Goal: Information Seeking & Learning: Learn about a topic

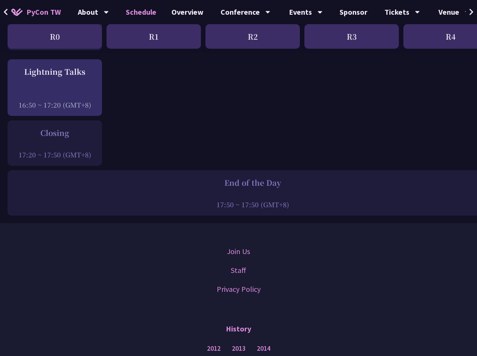
scroll to position [943, 0]
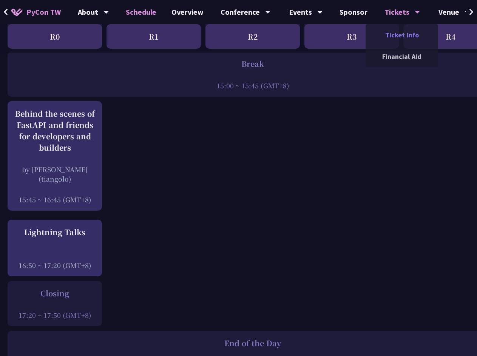
click at [395, 32] on link "Ticket Info" at bounding box center [401, 35] width 72 height 18
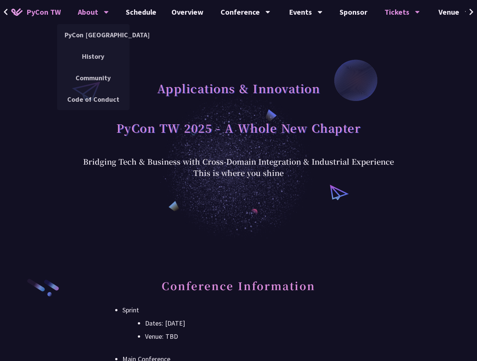
click at [88, 18] on div "About" at bounding box center [93, 12] width 31 height 24
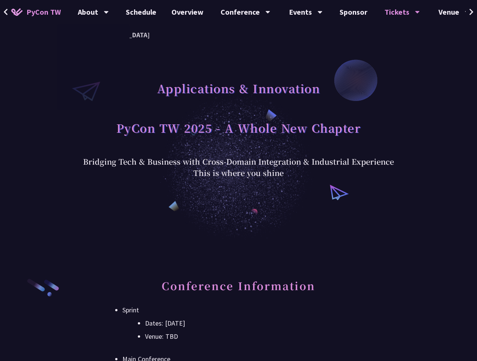
click at [38, 12] on span "PyCon TW" at bounding box center [43, 11] width 34 height 11
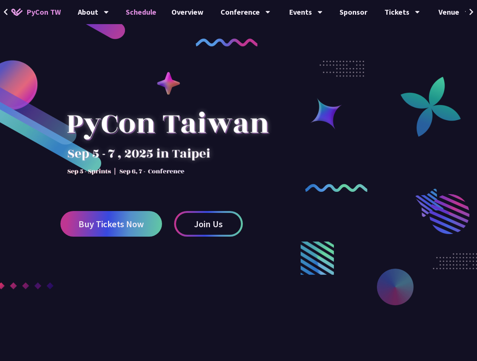
click at [152, 12] on link "Schedule" at bounding box center [141, 12] width 46 height 24
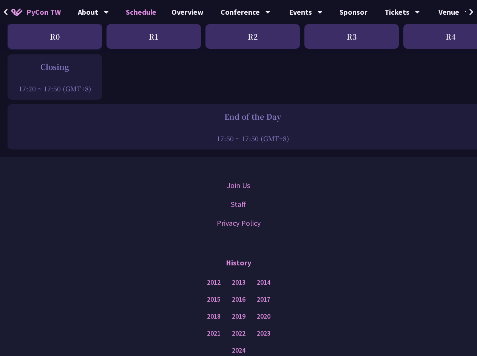
scroll to position [905, 0]
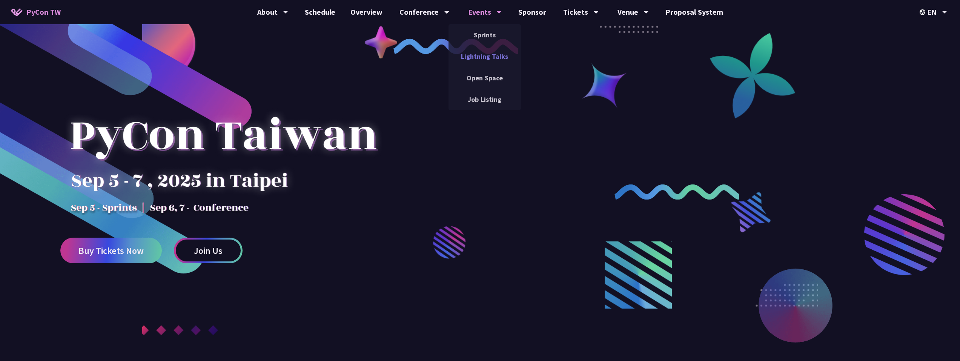
click at [491, 52] on link "Lightning Talks" at bounding box center [485, 57] width 72 height 18
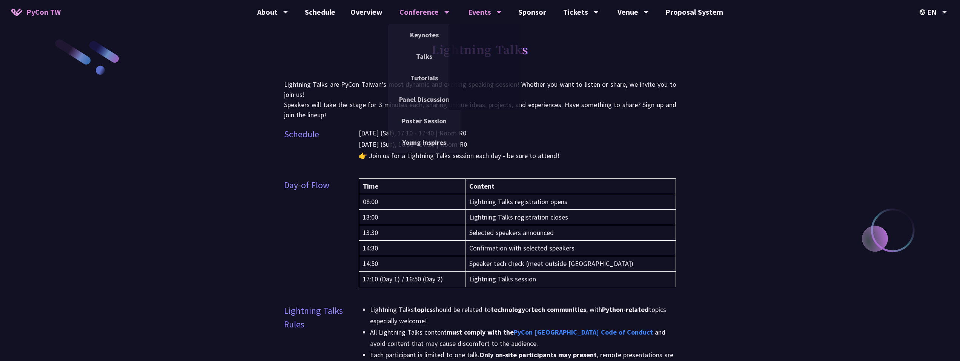
click at [441, 12] on div "Conference" at bounding box center [425, 12] width 50 height 24
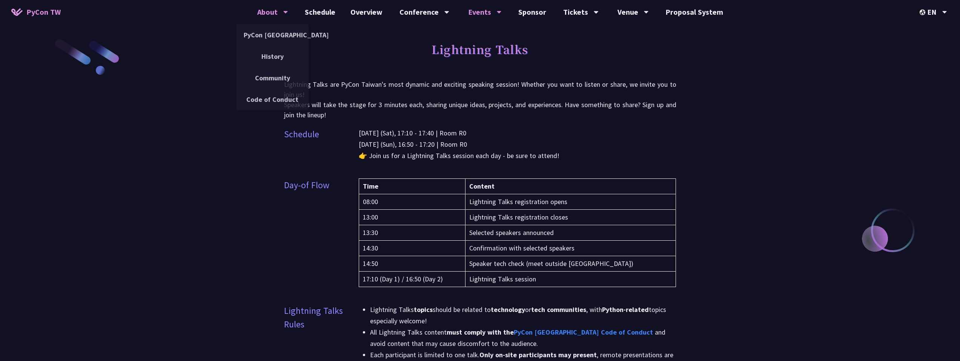
click at [255, 16] on div "About PyCon [GEOGRAPHIC_DATA] History Community Code of Conduct" at bounding box center [273, 12] width 50 height 24
click at [287, 31] on link "PyCon [GEOGRAPHIC_DATA]" at bounding box center [272, 35] width 72 height 18
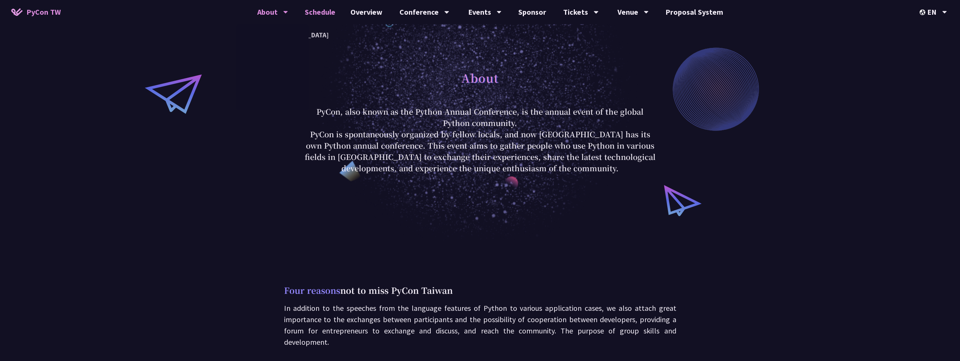
click at [324, 18] on link "Schedule" at bounding box center [320, 12] width 46 height 24
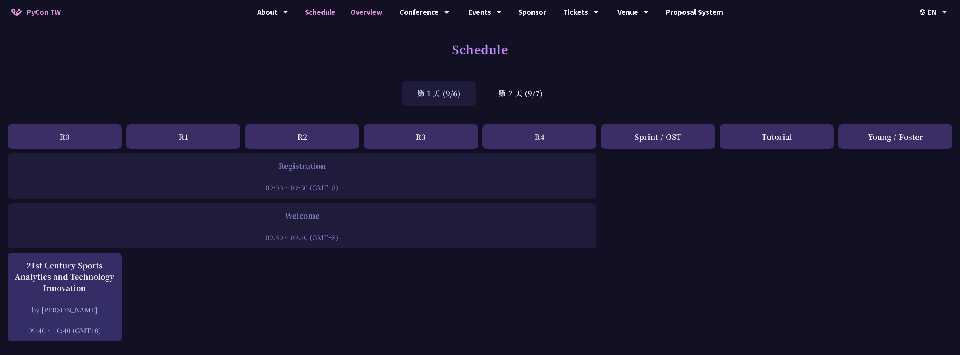
click at [365, 15] on link "Overview" at bounding box center [366, 12] width 47 height 24
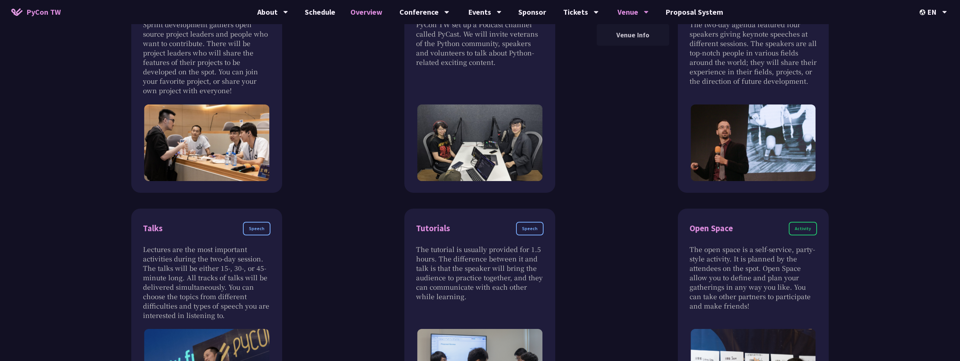
scroll to position [151, 0]
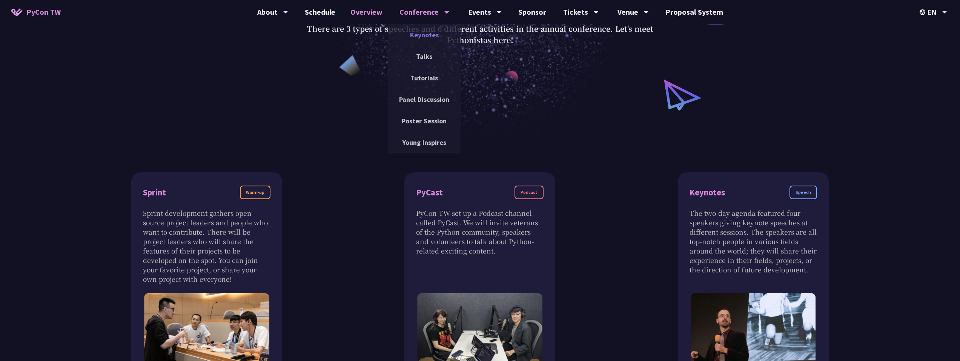
click at [433, 39] on link "Keynotes" at bounding box center [424, 35] width 72 height 18
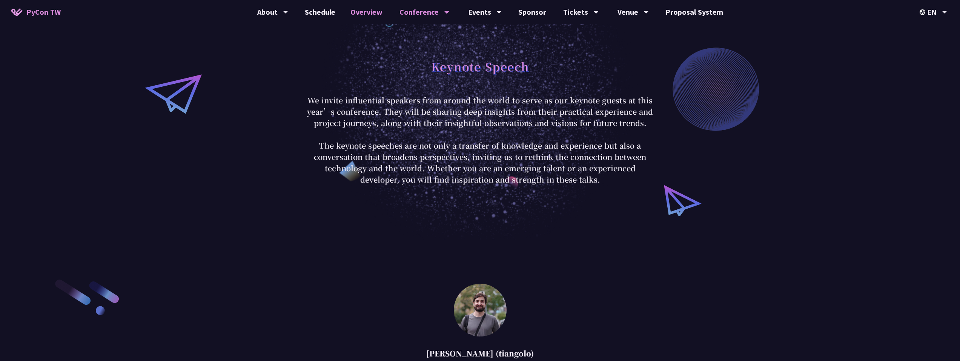
click at [370, 17] on link "Overview" at bounding box center [366, 12] width 47 height 24
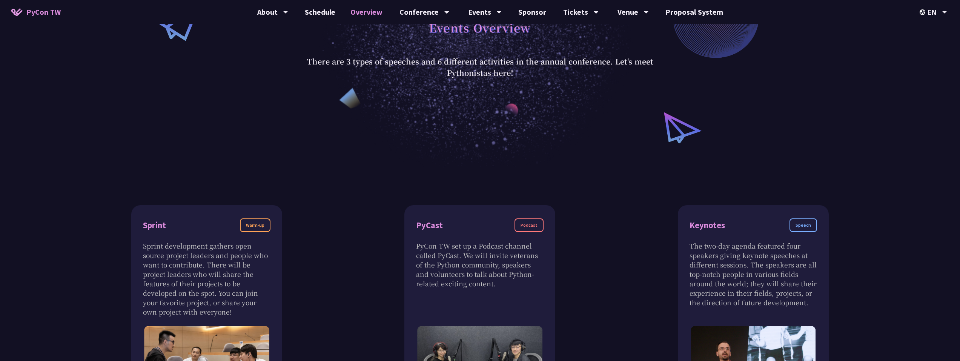
scroll to position [302, 0]
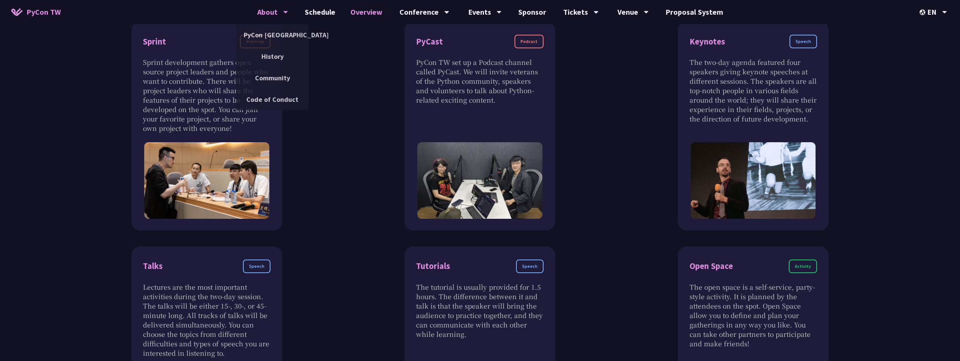
click at [271, 14] on div "About" at bounding box center [272, 12] width 31 height 24
click at [275, 34] on link "PyCon [GEOGRAPHIC_DATA]" at bounding box center [272, 35] width 72 height 18
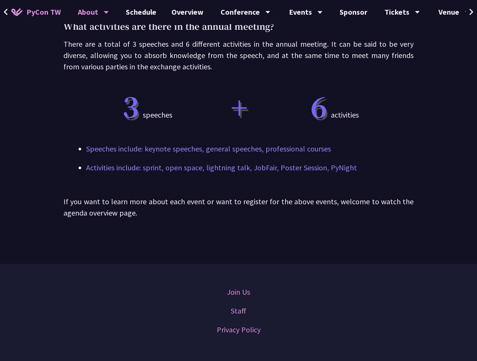
scroll to position [453, 0]
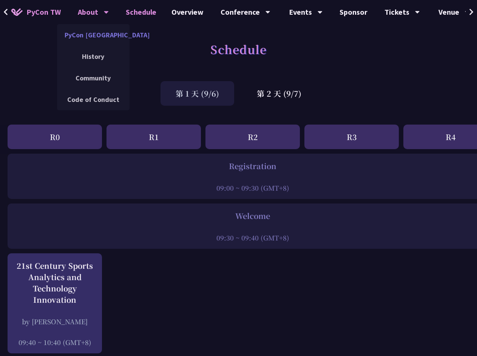
click at [89, 41] on link "PyCon [GEOGRAPHIC_DATA]" at bounding box center [93, 35] width 72 height 18
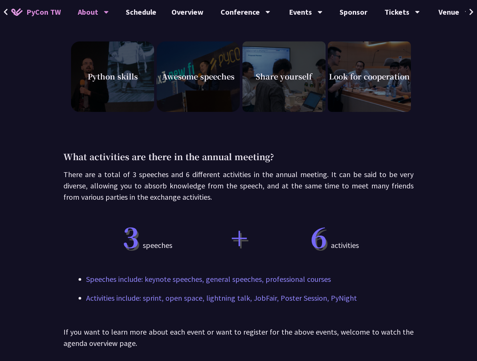
scroll to position [264, 0]
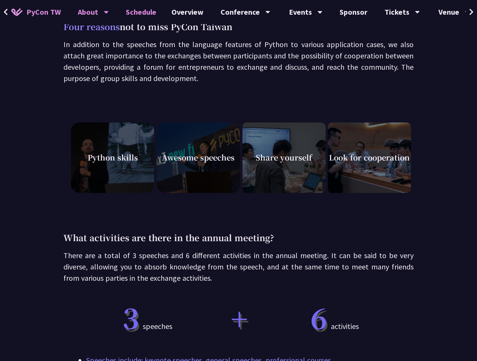
click at [137, 7] on link "Schedule" at bounding box center [141, 12] width 46 height 24
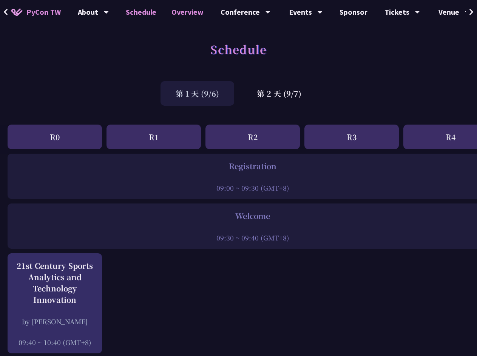
click at [183, 8] on link "Overview" at bounding box center [187, 12] width 47 height 24
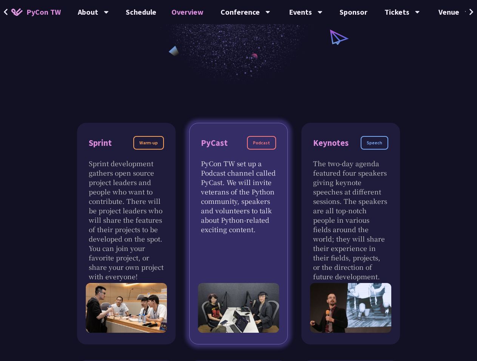
scroll to position [264, 0]
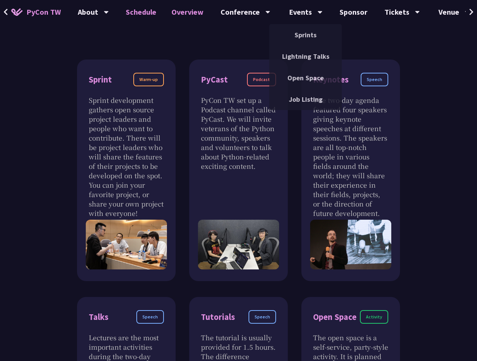
click at [146, 11] on link "Schedule" at bounding box center [141, 12] width 46 height 24
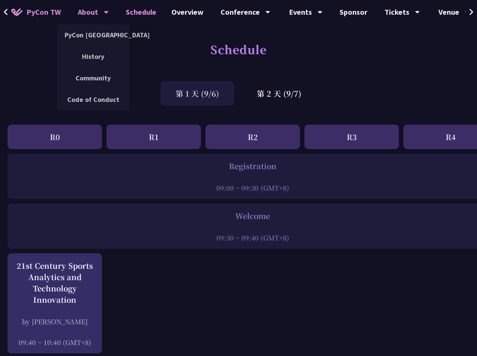
click at [95, 10] on div "About" at bounding box center [93, 12] width 31 height 24
click at [99, 32] on link "PyCon [GEOGRAPHIC_DATA]" at bounding box center [93, 35] width 72 height 18
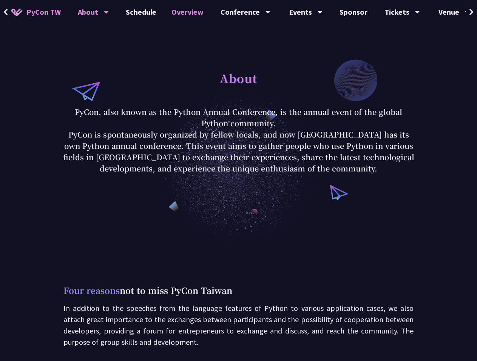
click at [188, 17] on link "Overview" at bounding box center [187, 12] width 47 height 24
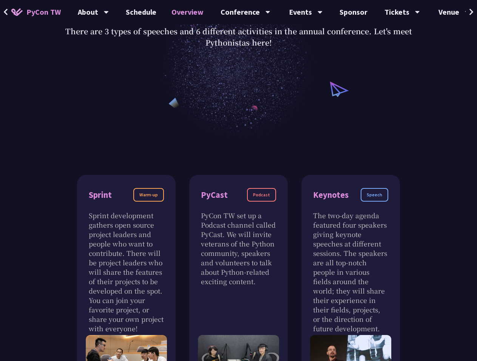
scroll to position [151, 0]
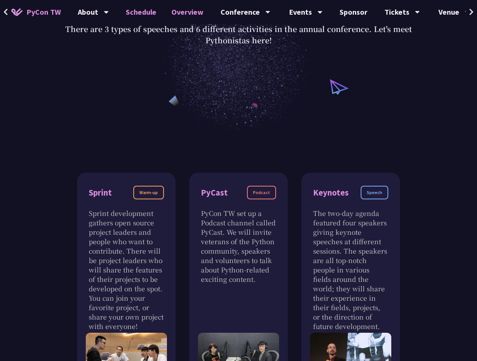
click at [149, 12] on link "Schedule" at bounding box center [141, 12] width 46 height 24
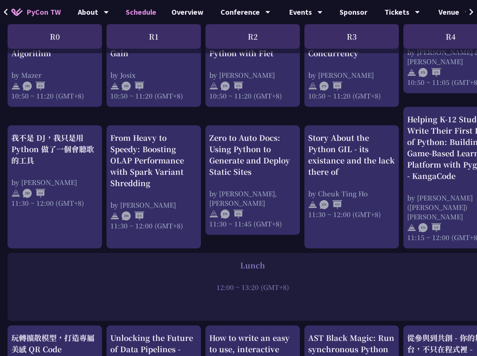
scroll to position [264, 0]
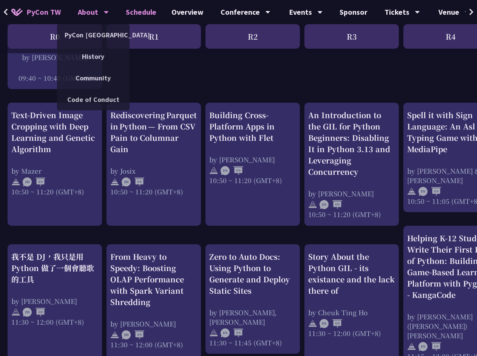
click at [95, 12] on div "About" at bounding box center [93, 12] width 31 height 24
click at [105, 32] on link "PyCon [GEOGRAPHIC_DATA]" at bounding box center [93, 35] width 72 height 18
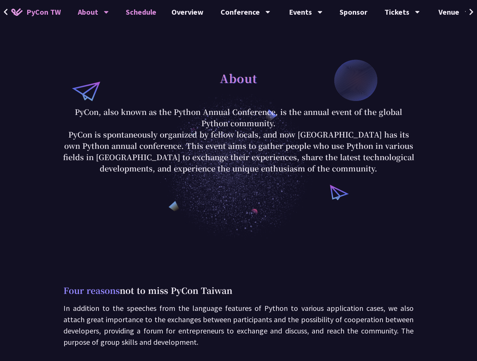
click at [144, 14] on link "Schedule" at bounding box center [141, 12] width 46 height 24
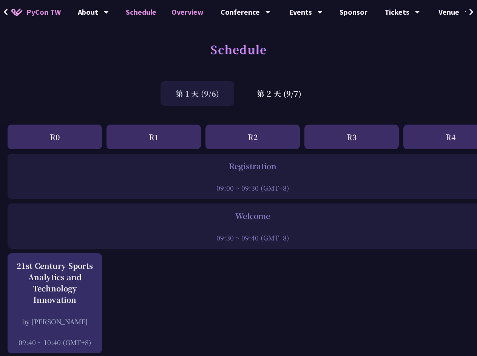
click at [189, 12] on link "Overview" at bounding box center [187, 12] width 47 height 24
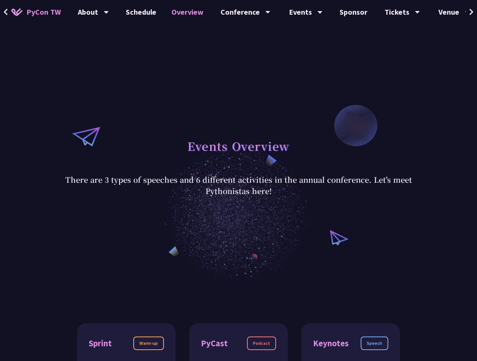
click at [197, 10] on link "Overview" at bounding box center [187, 12] width 47 height 24
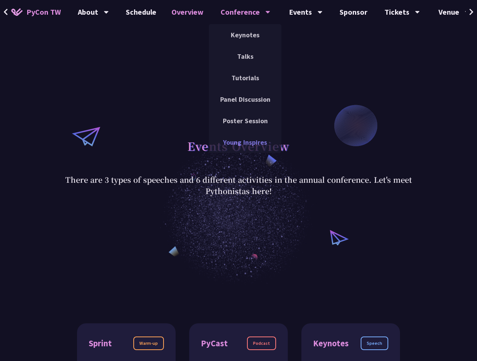
drag, startPoint x: 206, startPoint y: 135, endPoint x: 225, endPoint y: 140, distance: 20.1
copy div "Young Inspires Events Sprints Lightning Talks Open Space Job Listing Sponsor Ti…"
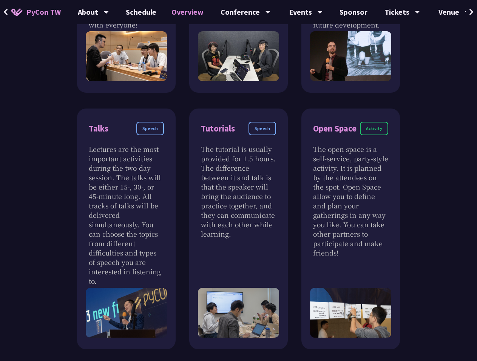
click at [422, 208] on div "Sprint Warm-up Sprint development gathers open source project leaders and peopl…" at bounding box center [238, 243] width 477 height 820
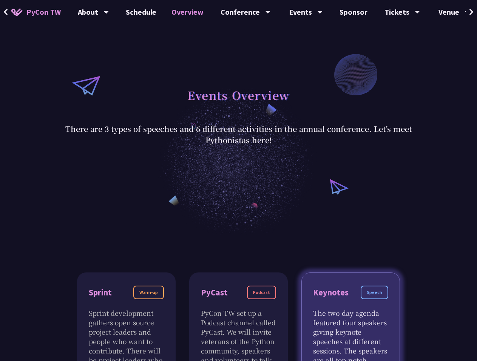
scroll to position [113, 0]
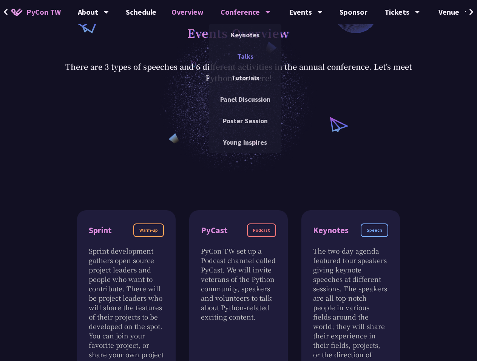
click at [237, 55] on link "Talks" at bounding box center [245, 57] width 72 height 18
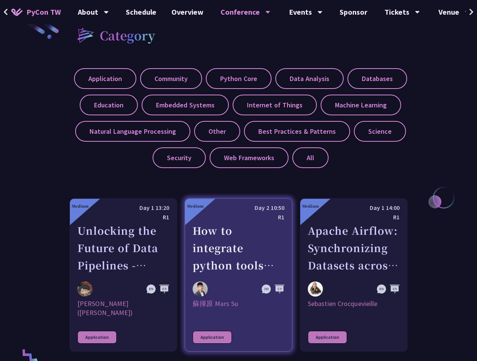
scroll to position [340, 0]
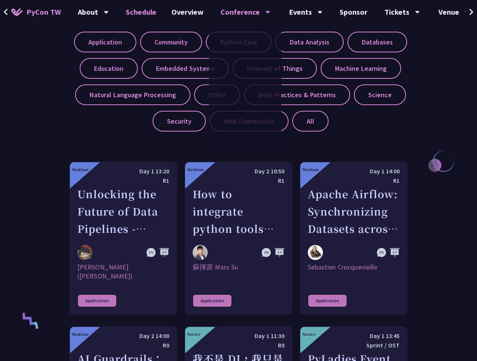
click at [157, 12] on link "Schedule" at bounding box center [141, 12] width 46 height 24
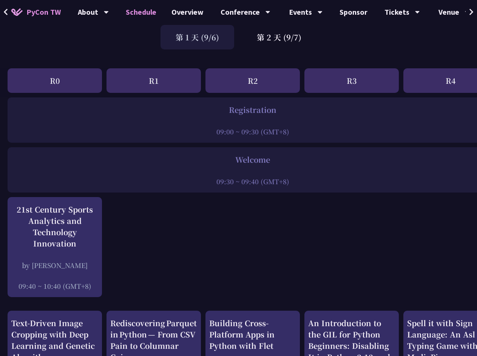
scroll to position [113, 0]
